Goal: Find specific page/section: Find specific page/section

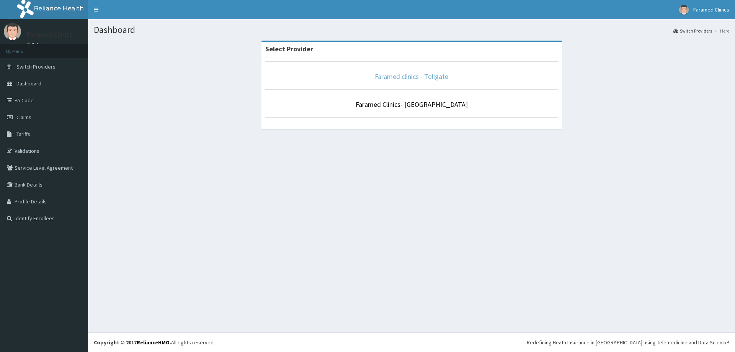
drag, startPoint x: 424, startPoint y: 70, endPoint x: 420, endPoint y: 73, distance: 4.9
click at [423, 70] on li "Faramed clinics - Tollgate" at bounding box center [411, 75] width 293 height 28
click at [420, 73] on link "Faramed clinics - Tollgate" at bounding box center [412, 76] width 74 height 9
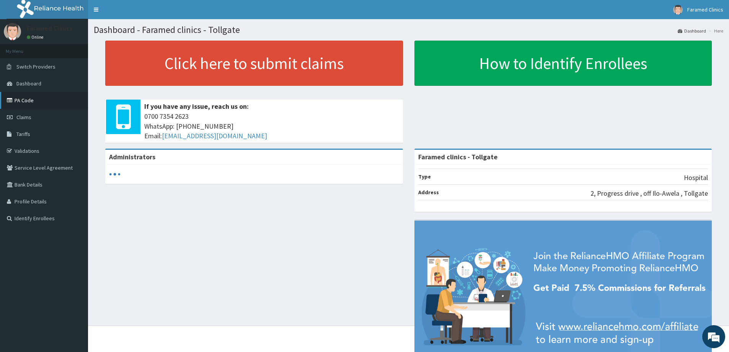
click at [21, 100] on link "PA Code" at bounding box center [44, 100] width 88 height 17
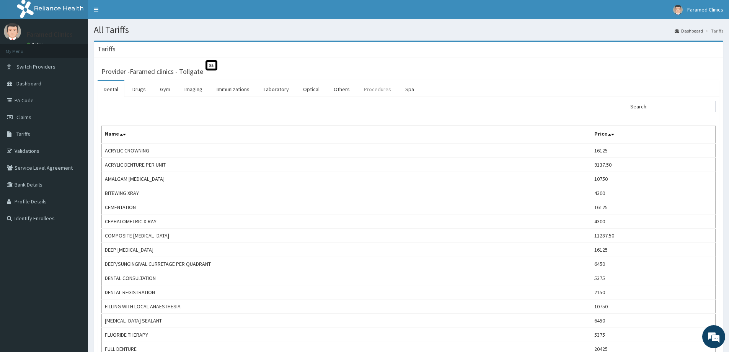
click at [376, 90] on link "Procedures" at bounding box center [377, 89] width 39 height 16
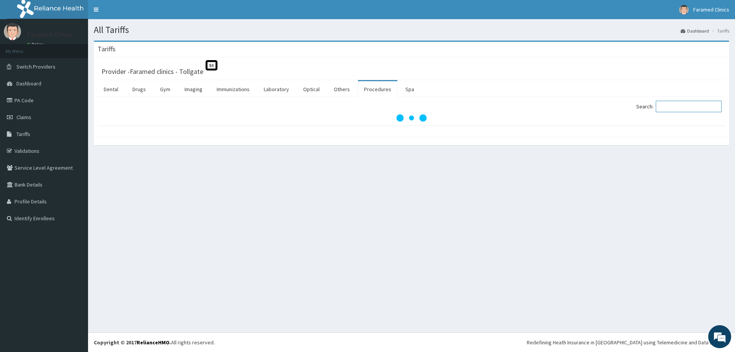
click at [687, 101] on input "Search:" at bounding box center [689, 106] width 66 height 11
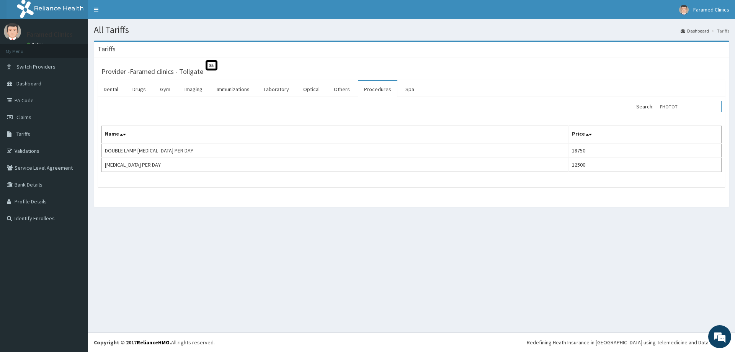
type input "PHOTOT"
